Goal: Task Accomplishment & Management: Complete application form

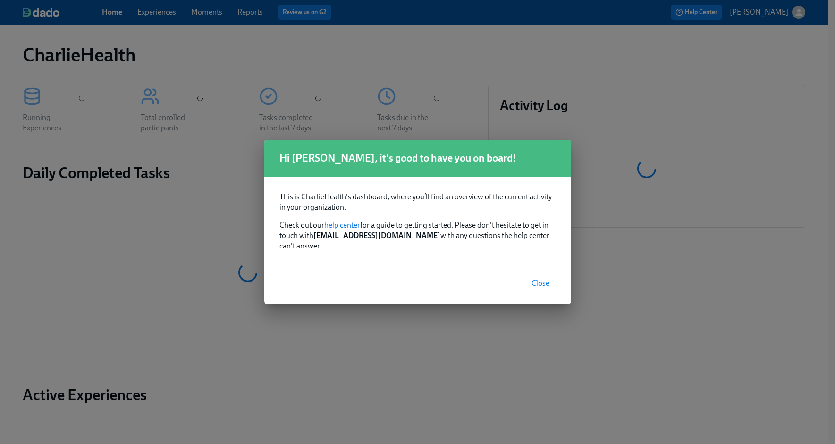
click at [535, 278] on span "Close" at bounding box center [540, 282] width 18 height 9
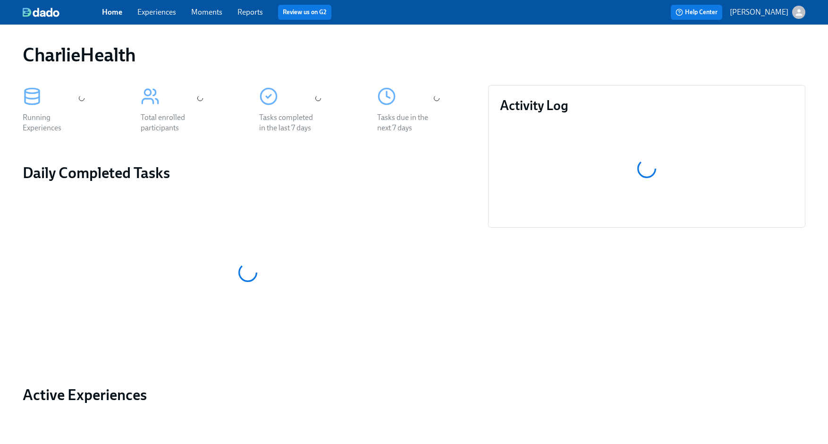
click at [168, 11] on link "Experiences" at bounding box center [156, 12] width 39 height 9
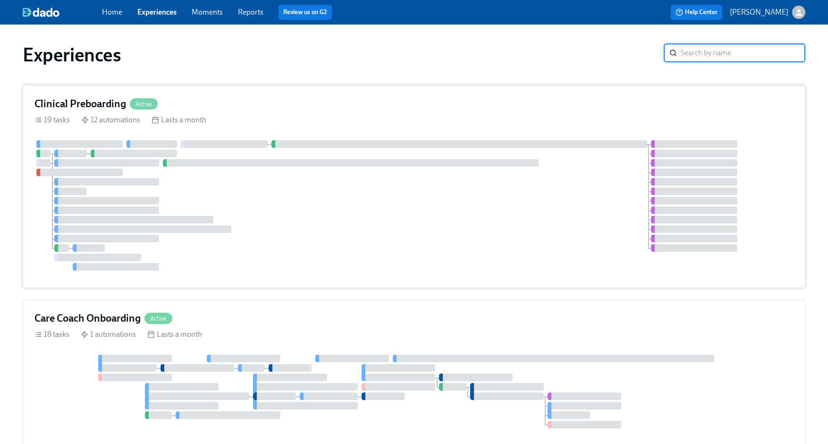
click at [389, 235] on div at bounding box center [413, 205] width 759 height 130
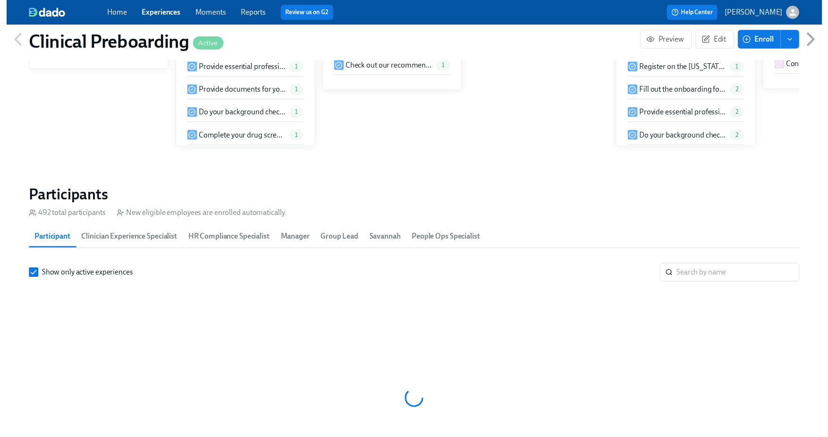
scroll to position [918, 0]
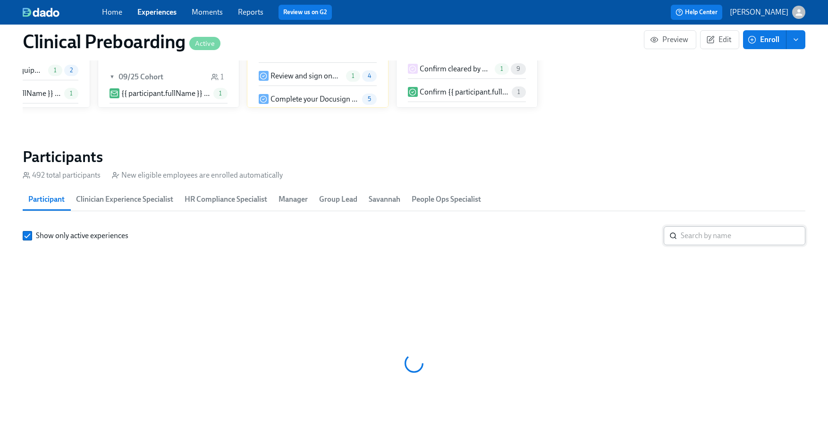
click at [688, 235] on input "search" at bounding box center [743, 235] width 125 height 19
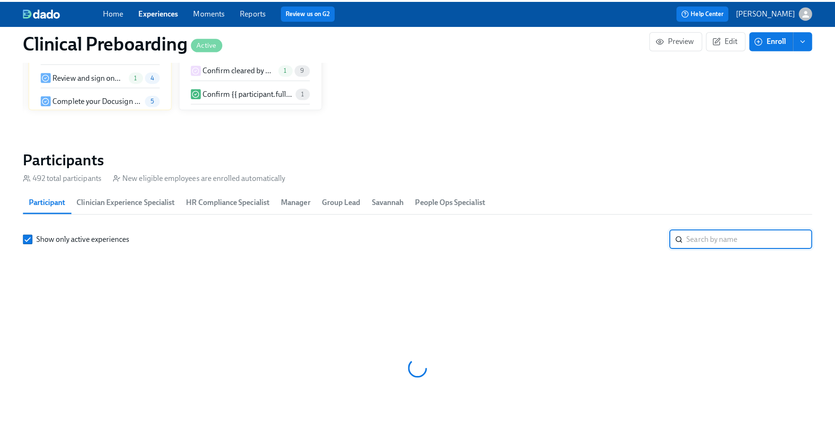
scroll to position [0, 11181]
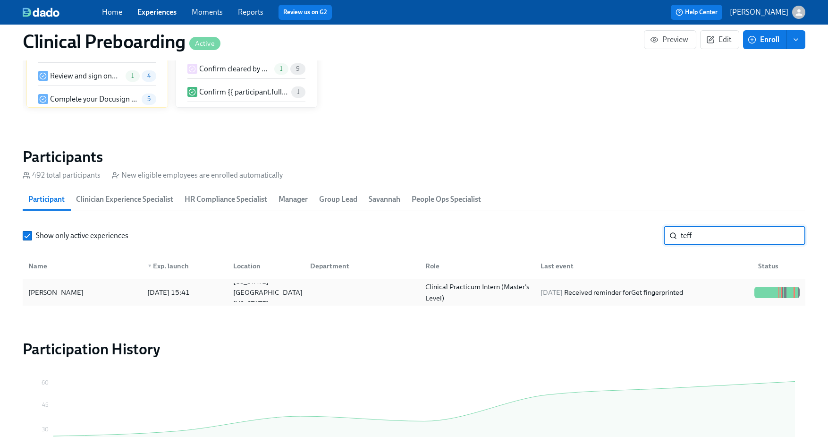
type input "teff"
click at [127, 289] on div "[PERSON_NAME]" at bounding box center [82, 292] width 115 height 19
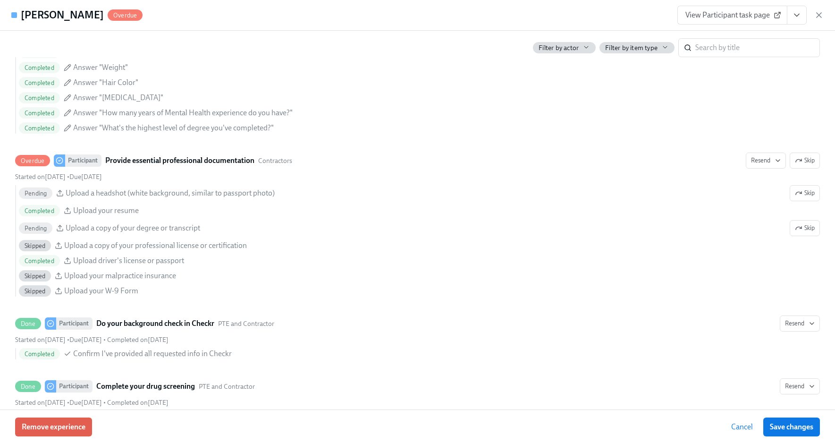
scroll to position [0, 11588]
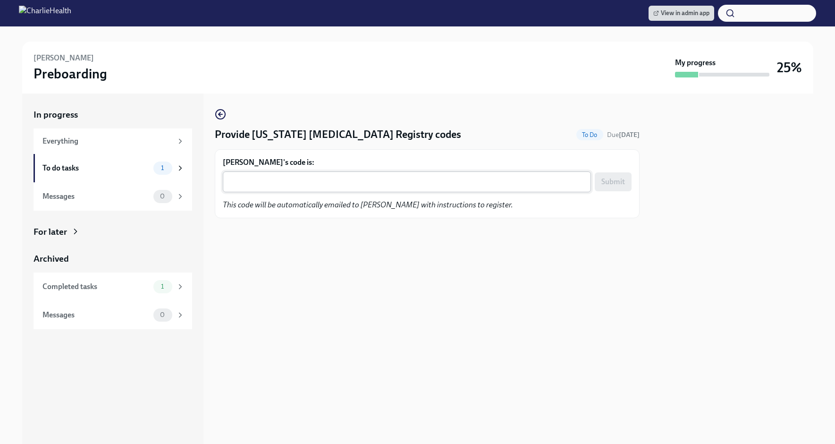
click at [368, 182] on textarea "Taylor Flowers's code is:" at bounding box center [406, 181] width 357 height 11
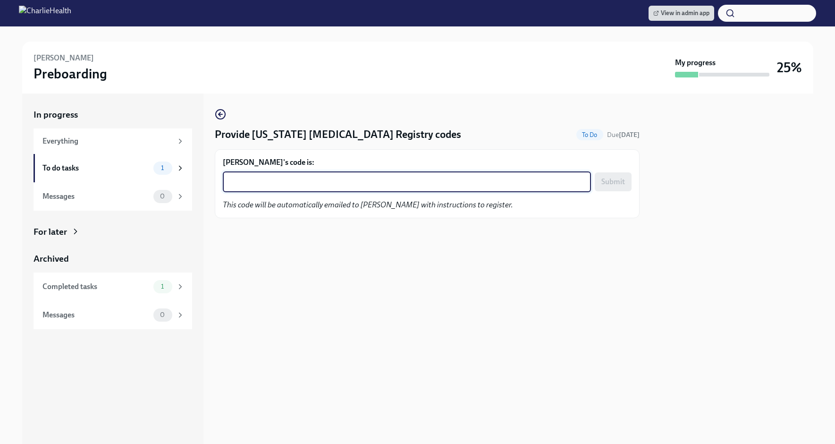
paste textarea "ACZPNFC9M9J5"
type textarea "ACZPNFC9M9J5"
click at [611, 179] on span "Submit" at bounding box center [613, 181] width 24 height 9
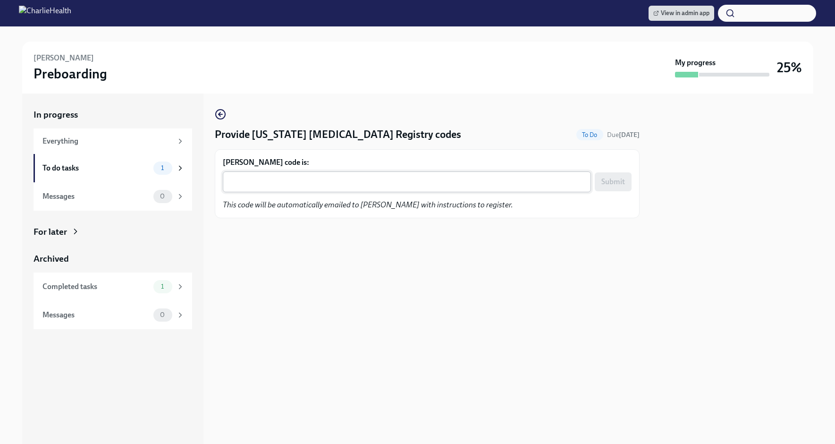
click at [401, 183] on textarea "Isatu Bropleh's code is:" at bounding box center [406, 181] width 357 height 11
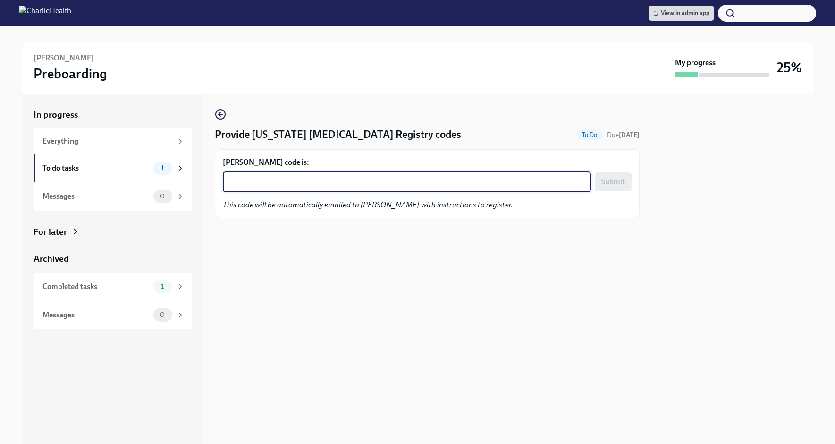
paste textarea "87706AUAHS62"
type textarea "87706AUAHS62"
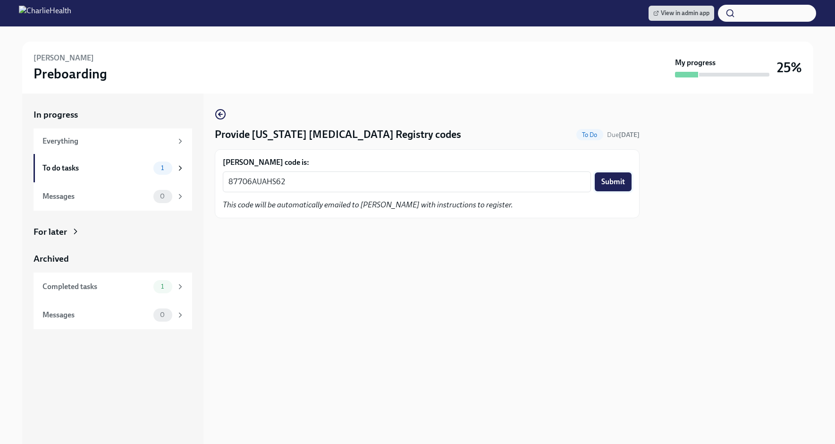
click at [620, 180] on span "Submit" at bounding box center [613, 181] width 24 height 9
click at [471, 185] on textarea "Destiny Sanders's code is:" at bounding box center [406, 181] width 357 height 11
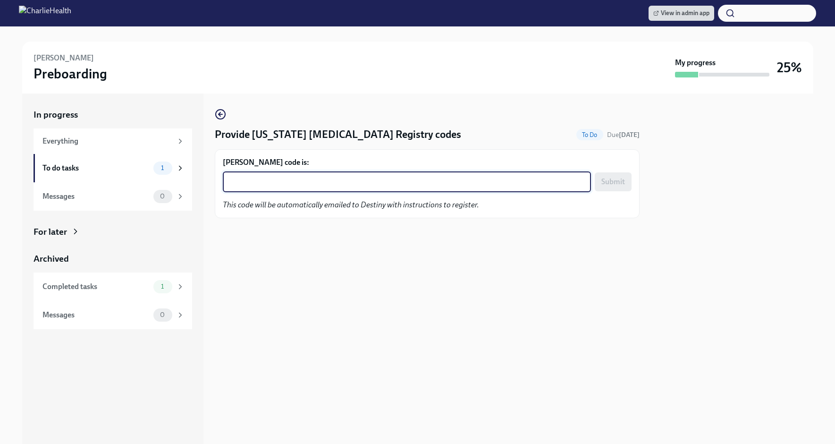
paste textarea "D3LM94IJA141"
type textarea "D3LM94IJA141"
click at [623, 177] on span "Submit" at bounding box center [613, 181] width 24 height 9
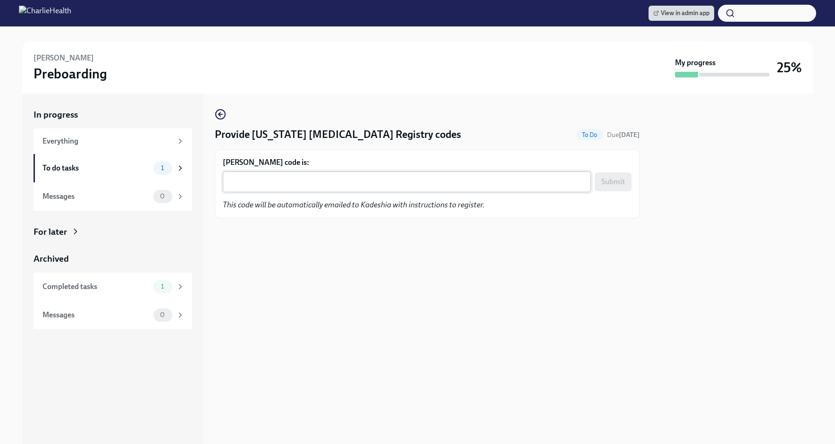
click at [403, 175] on div "x ​" at bounding box center [407, 181] width 368 height 21
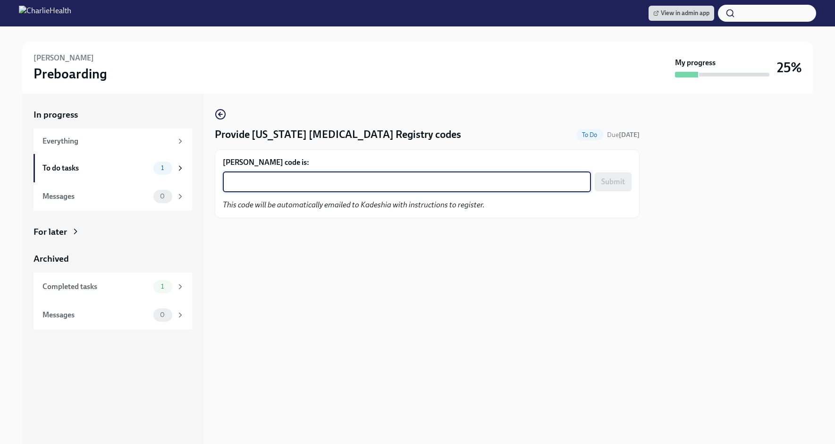
paste textarea "W705A65L2TOA"
type textarea "W705A65L2TOA"
click at [614, 178] on span "Submit" at bounding box center [613, 181] width 24 height 9
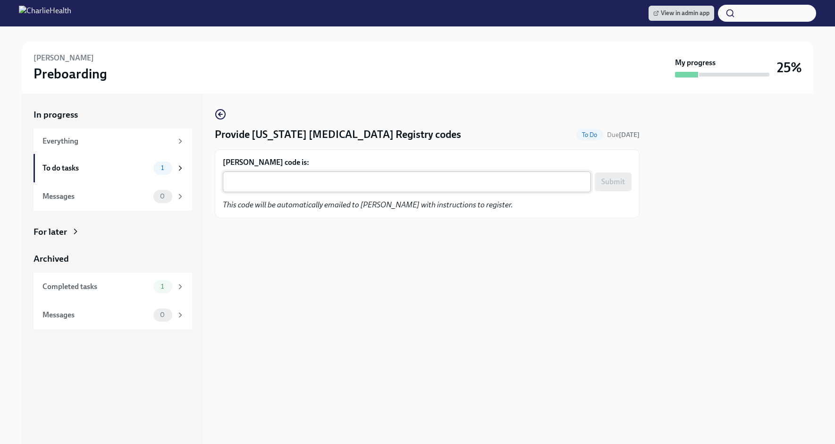
click at [389, 182] on textarea "[PERSON_NAME] code is:" at bounding box center [406, 181] width 357 height 11
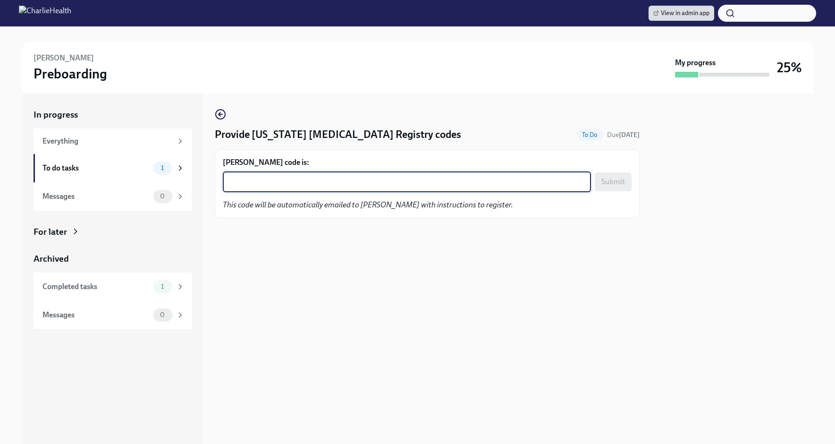
paste textarea "XUMNPS94IA0P"
type textarea "XUMNPS94IA0P"
click at [625, 180] on button "Submit" at bounding box center [613, 181] width 37 height 19
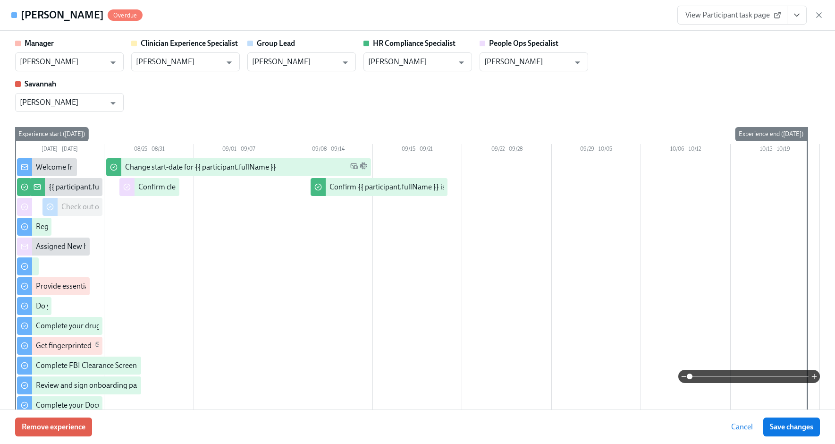
scroll to position [881, 0]
